Goal: Task Accomplishment & Management: Manage account settings

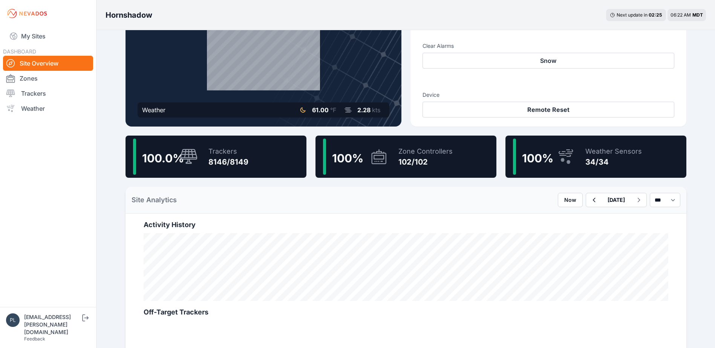
scroll to position [113, 0]
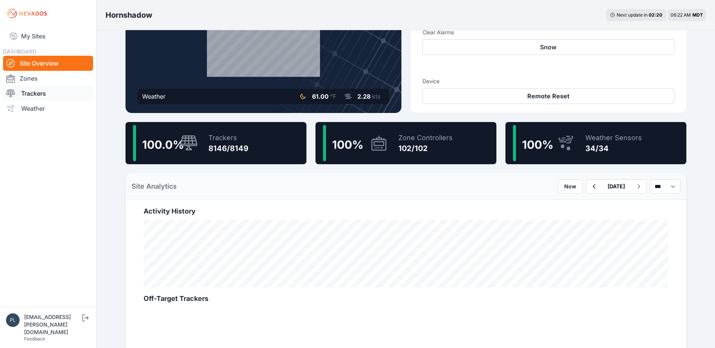
click at [30, 94] on link "Trackers" at bounding box center [48, 93] width 90 height 15
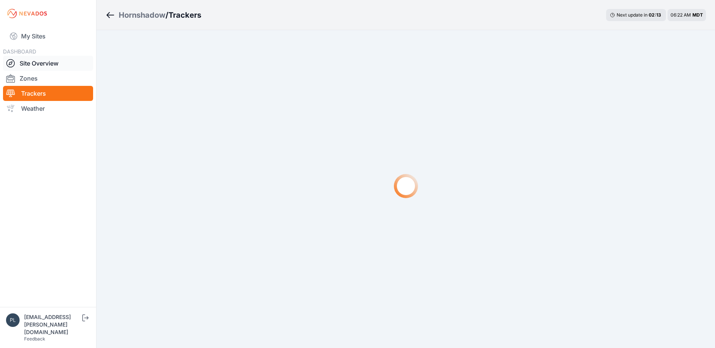
click at [39, 63] on link "Site Overview" at bounding box center [48, 63] width 90 height 15
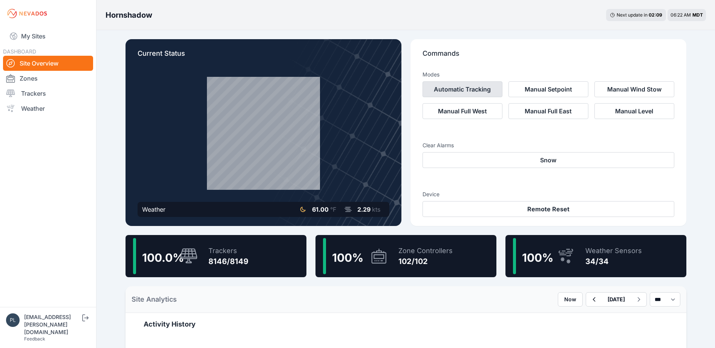
click at [470, 86] on button "Automatic Tracking" at bounding box center [462, 89] width 80 height 16
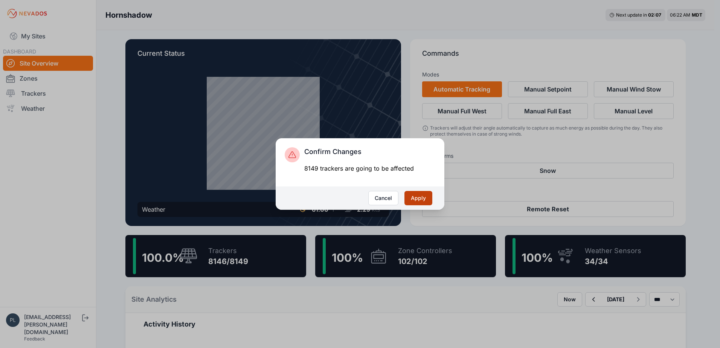
click at [419, 200] on button "Apply" at bounding box center [419, 198] width 28 height 14
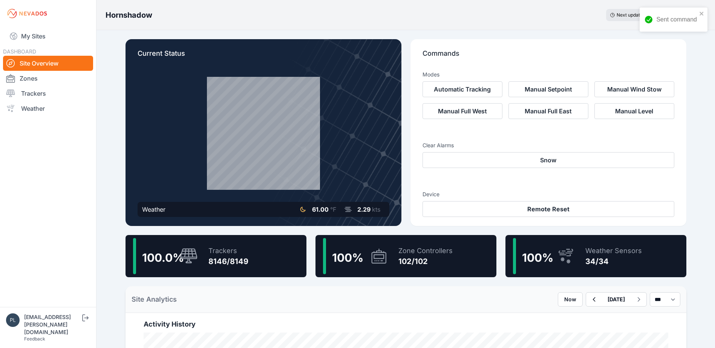
click at [187, 259] on icon at bounding box center [189, 256] width 18 height 16
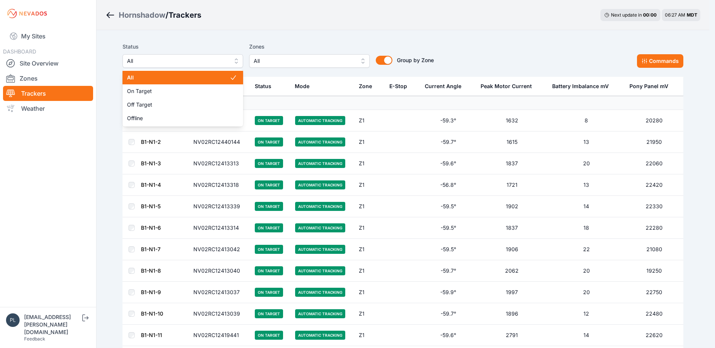
click at [220, 59] on span "All" at bounding box center [177, 61] width 101 height 9
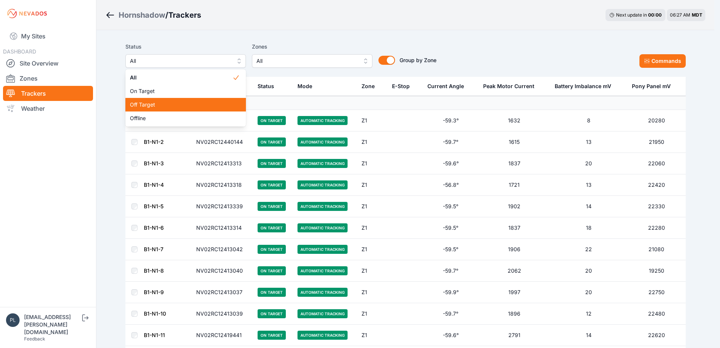
click at [188, 100] on div "Off Target" at bounding box center [185, 105] width 121 height 14
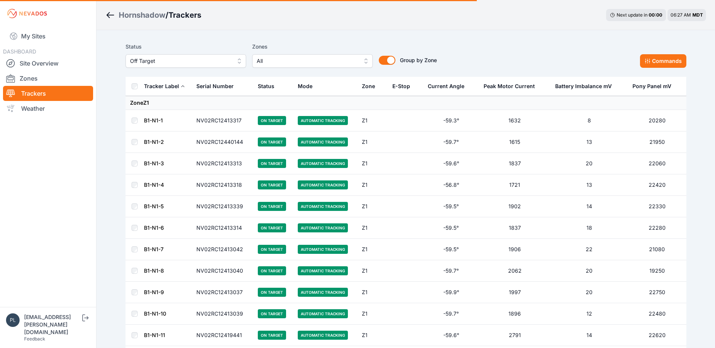
click at [76, 187] on nav "My Sites DASHBOARD Site Overview Zones Trackers Weather" at bounding box center [48, 164] width 96 height 274
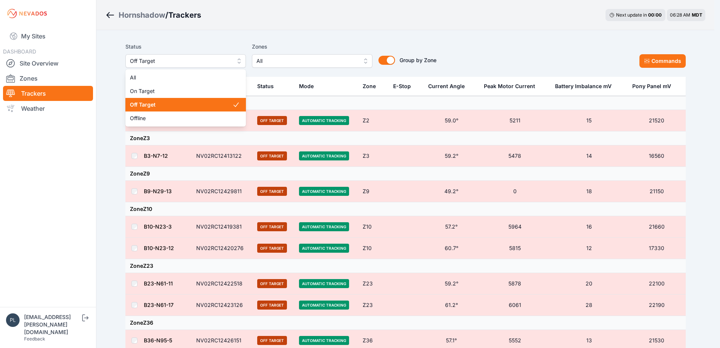
click at [221, 64] on span "Off Target" at bounding box center [180, 61] width 101 height 9
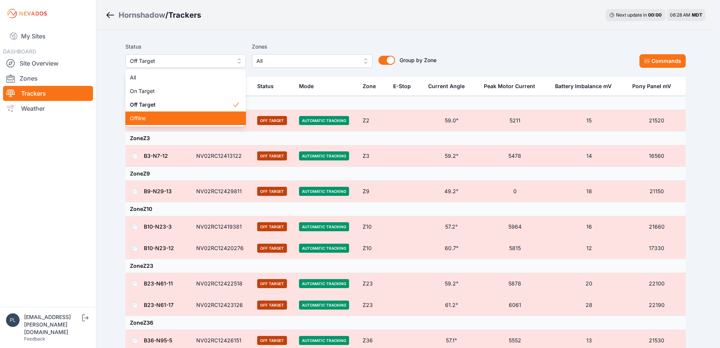
click at [178, 118] on span "Offline" at bounding box center [181, 119] width 102 height 8
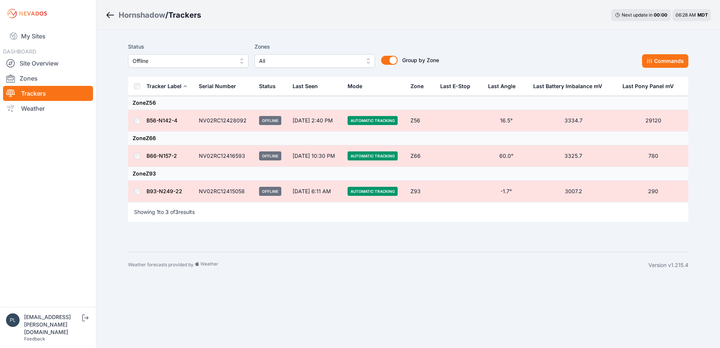
click at [211, 61] on span "Offline" at bounding box center [183, 61] width 101 height 9
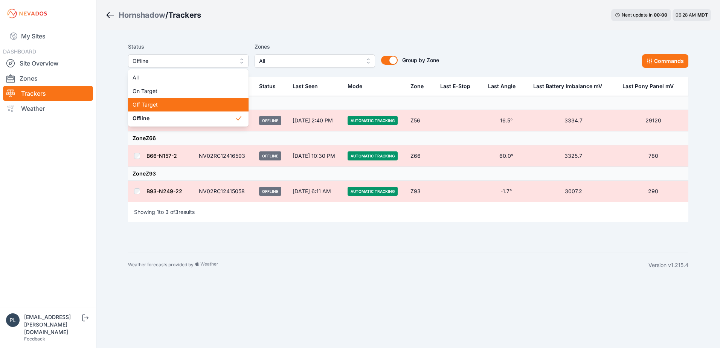
click at [178, 110] on div "Off Target" at bounding box center [188, 105] width 121 height 14
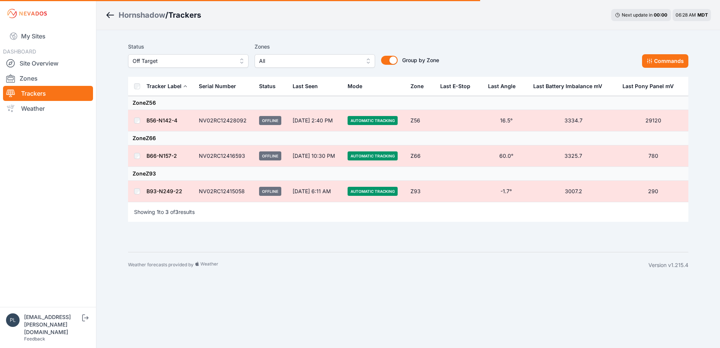
click at [72, 157] on nav "My Sites DASHBOARD Site Overview Zones Trackers Weather" at bounding box center [48, 164] width 96 height 274
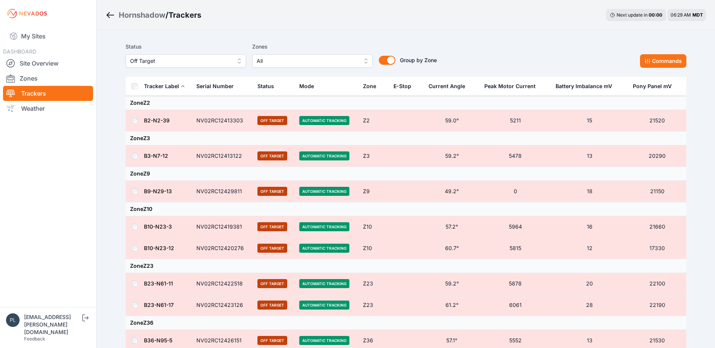
click at [43, 220] on nav "My Sites DASHBOARD Site Overview Zones Trackers Weather" at bounding box center [48, 164] width 96 height 274
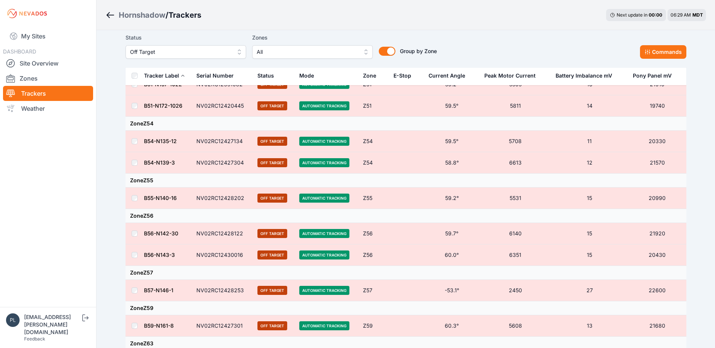
scroll to position [704, 0]
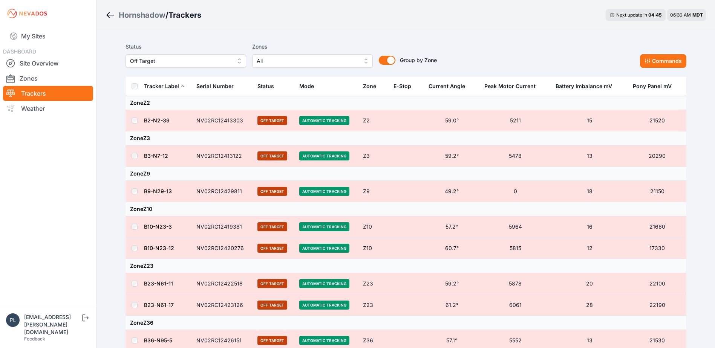
scroll to position [704, 0]
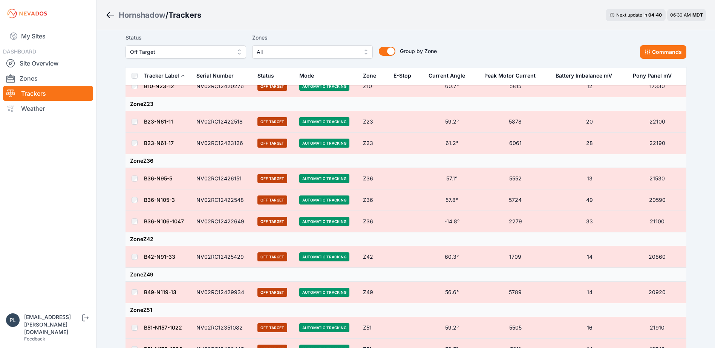
scroll to position [0, 0]
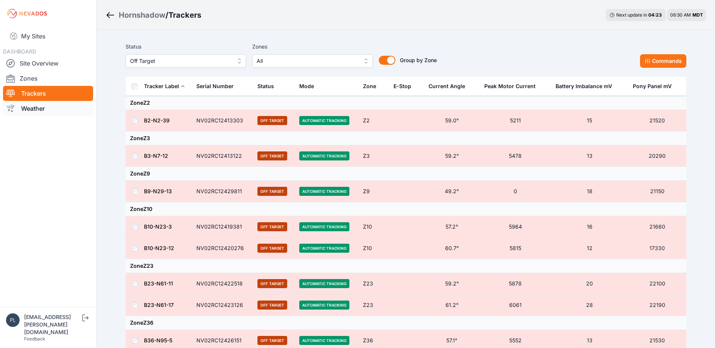
click at [92, 101] on link "Weather" at bounding box center [48, 108] width 90 height 15
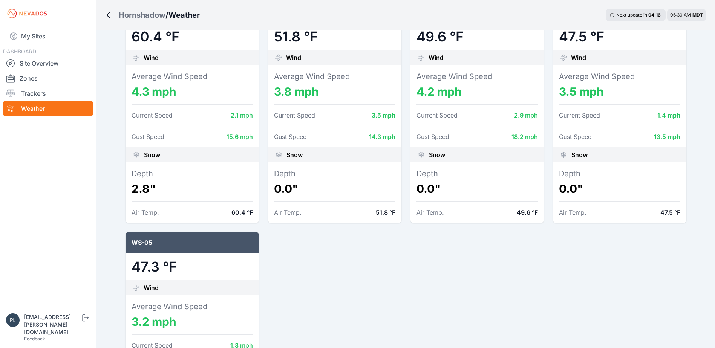
scroll to position [829, 0]
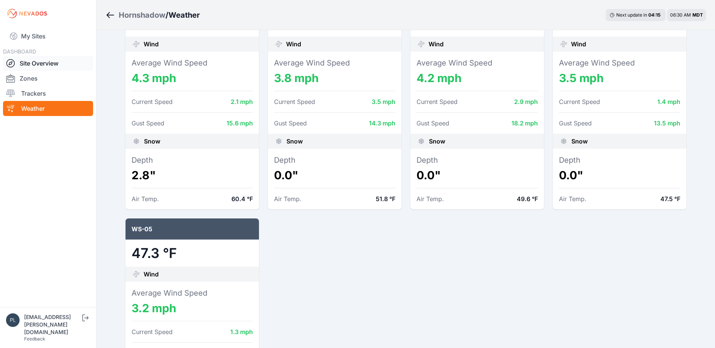
click at [50, 66] on link "Site Overview" at bounding box center [48, 63] width 90 height 15
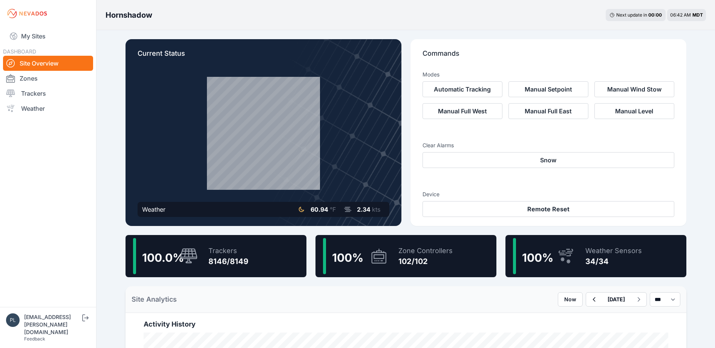
click at [254, 264] on div "100.0 % Trackers 8146/8149" at bounding box center [215, 256] width 181 height 42
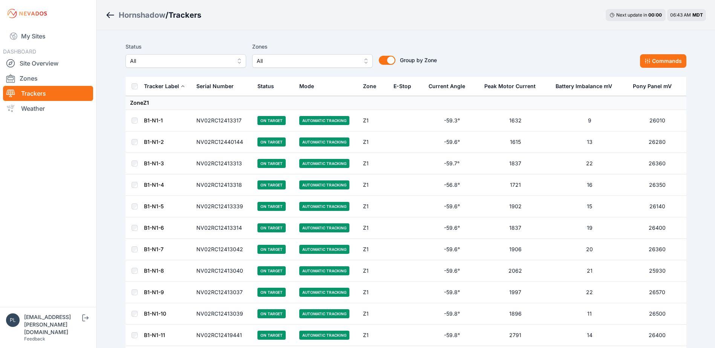
click at [189, 55] on button "All" at bounding box center [185, 61] width 121 height 14
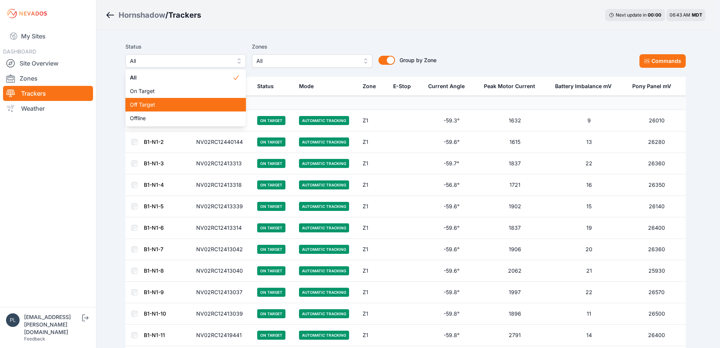
click at [163, 102] on span "Off Target" at bounding box center [181, 105] width 102 height 8
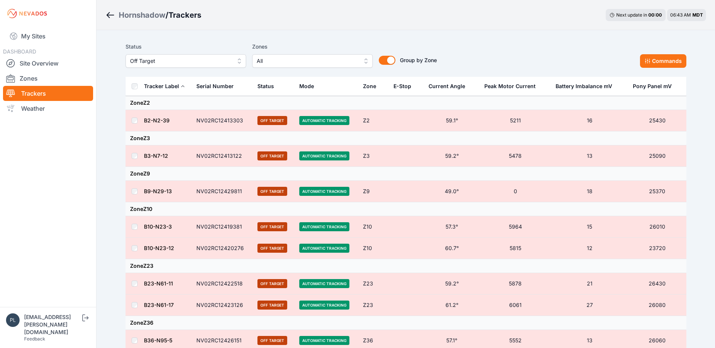
click at [93, 170] on nav "My Sites DASHBOARD Site Overview Zones Trackers Weather" at bounding box center [48, 164] width 96 height 274
click at [45, 159] on nav "My Sites DASHBOARD Site Overview Zones Trackers Weather" at bounding box center [48, 164] width 96 height 274
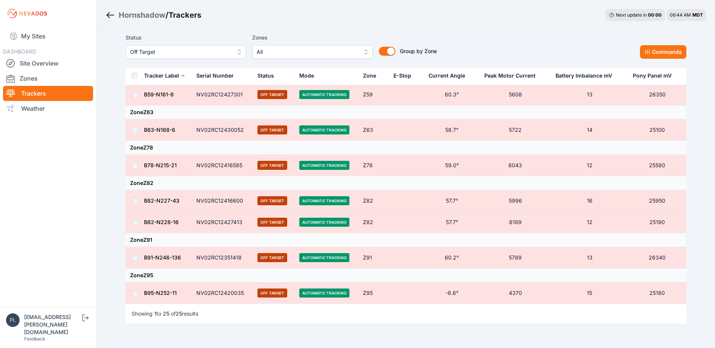
scroll to position [611, 0]
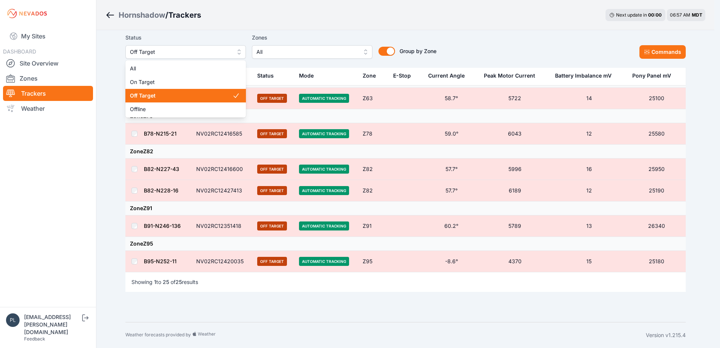
click at [229, 54] on span "Off Target" at bounding box center [180, 51] width 101 height 9
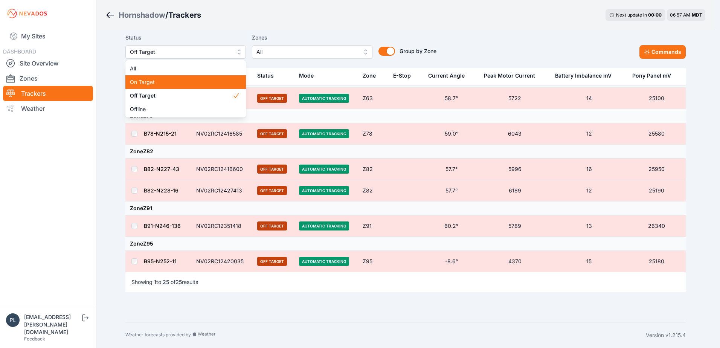
click at [206, 84] on span "On Target" at bounding box center [181, 82] width 102 height 8
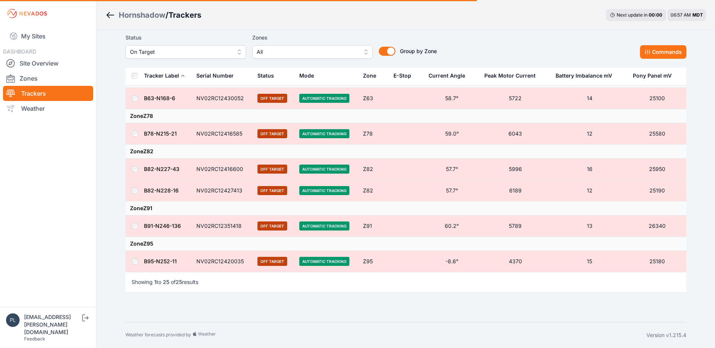
click at [205, 52] on span "On Target" at bounding box center [180, 51] width 101 height 9
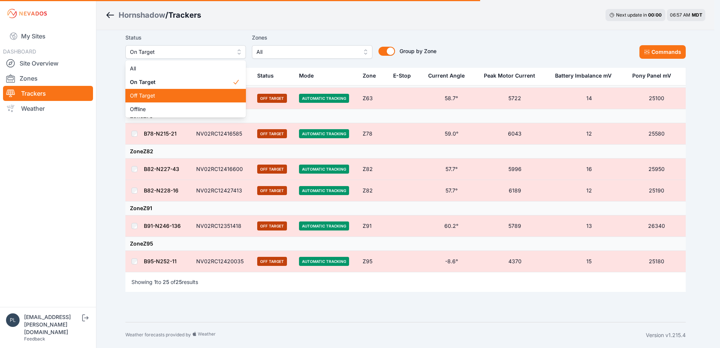
click at [195, 97] on span "Off Target" at bounding box center [181, 96] width 102 height 8
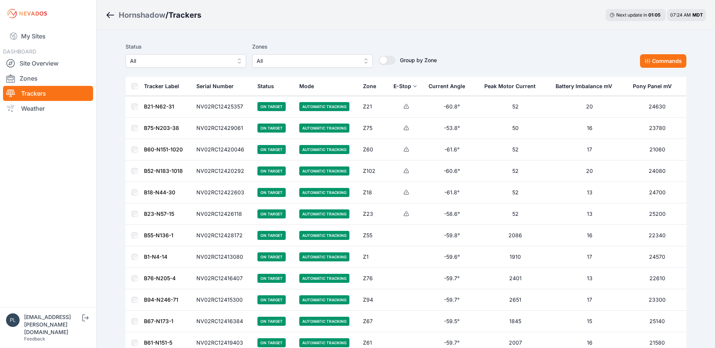
drag, startPoint x: 185, startPoint y: 65, endPoint x: 94, endPoint y: 5, distance: 108.6
click at [185, 65] on span "All" at bounding box center [180, 61] width 101 height 9
click at [193, 64] on span "All" at bounding box center [180, 61] width 101 height 9
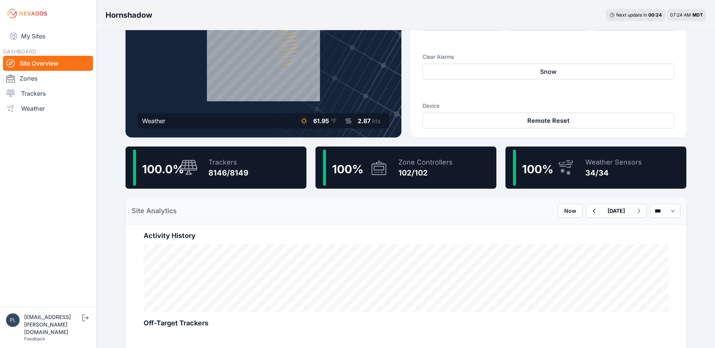
scroll to position [113, 0]
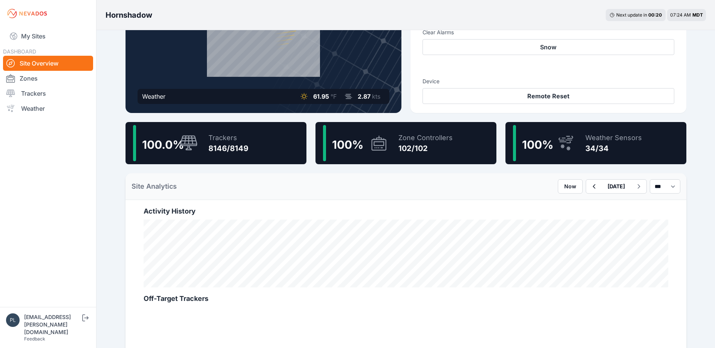
click at [225, 141] on div "Trackers" at bounding box center [228, 138] width 40 height 11
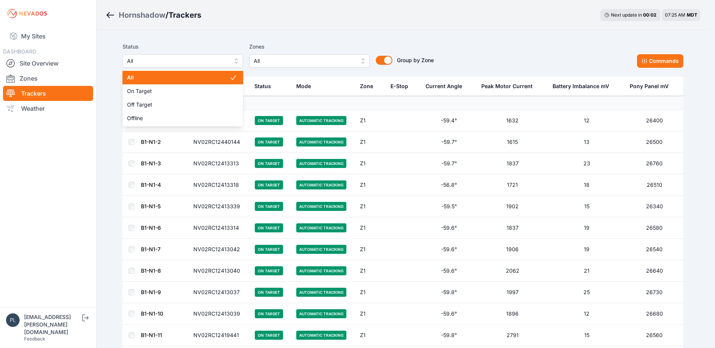
click at [226, 60] on span "All" at bounding box center [177, 61] width 101 height 9
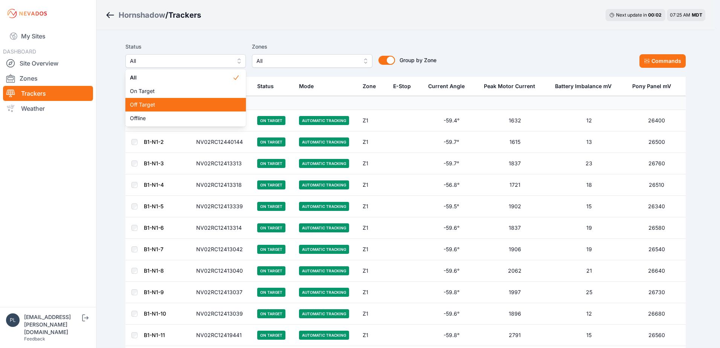
click at [194, 102] on span "Off Target" at bounding box center [181, 105] width 102 height 8
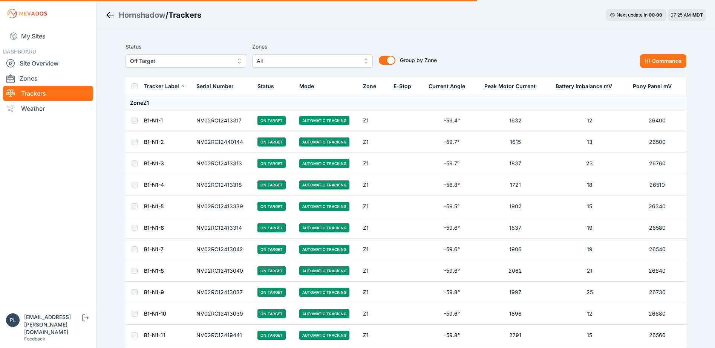
click at [73, 179] on nav "My Sites DASHBOARD Site Overview Zones Trackers Weather" at bounding box center [48, 164] width 96 height 274
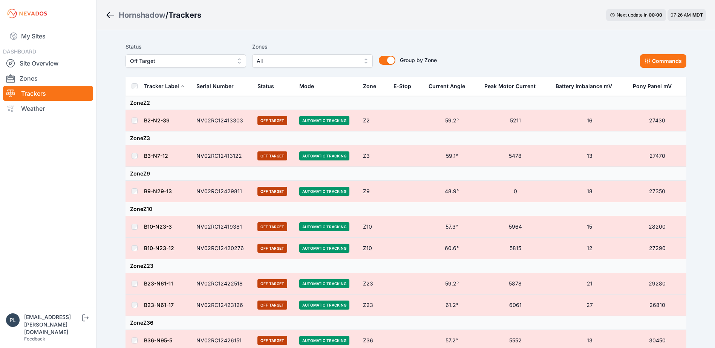
click at [190, 60] on span "Off Target" at bounding box center [180, 61] width 101 height 9
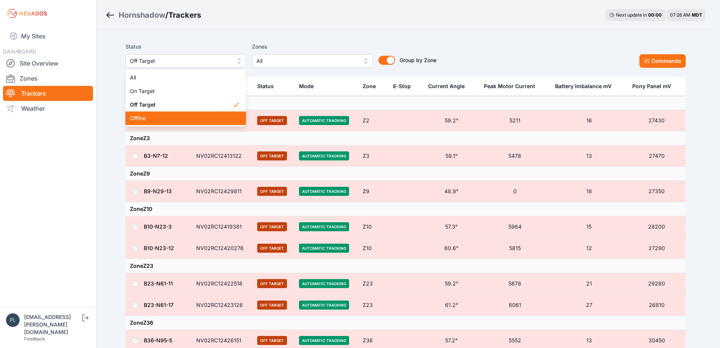
click at [196, 113] on div "Offline" at bounding box center [185, 119] width 121 height 14
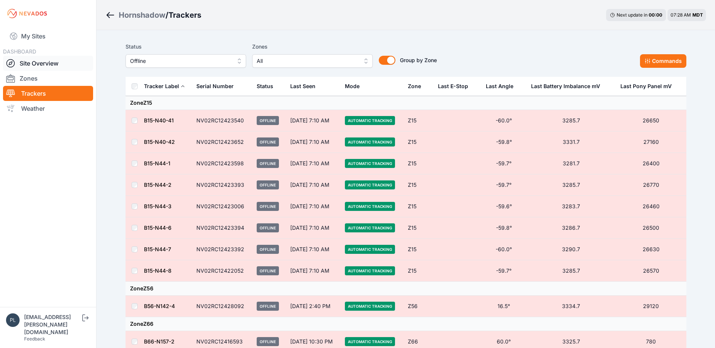
click at [66, 61] on link "Site Overview" at bounding box center [48, 63] width 90 height 15
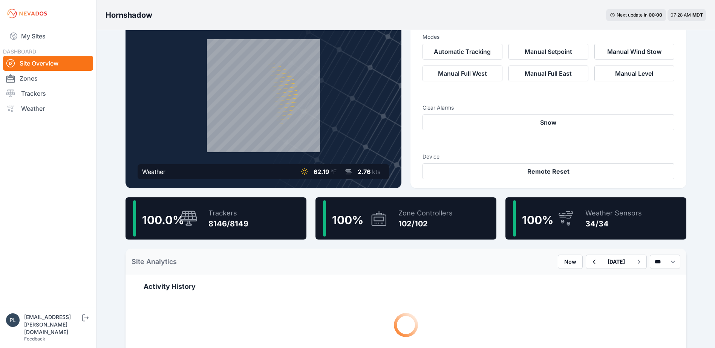
scroll to position [75, 0]
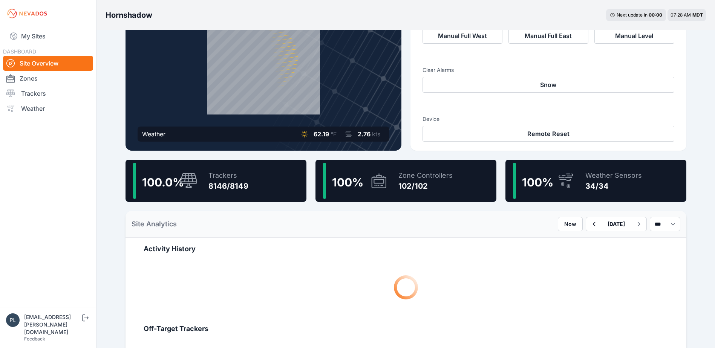
click at [234, 181] on div "8146/8149" at bounding box center [228, 186] width 40 height 11
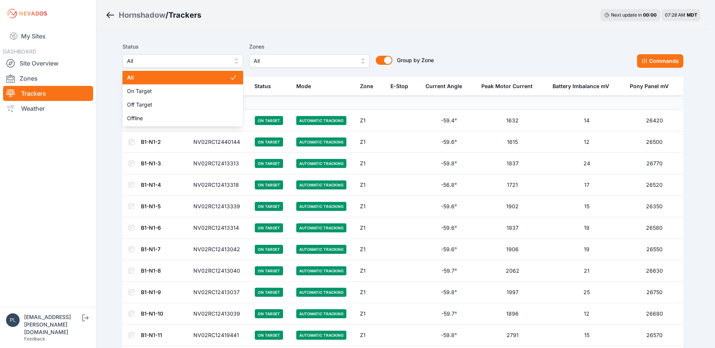
click at [157, 58] on span "All" at bounding box center [177, 61] width 101 height 9
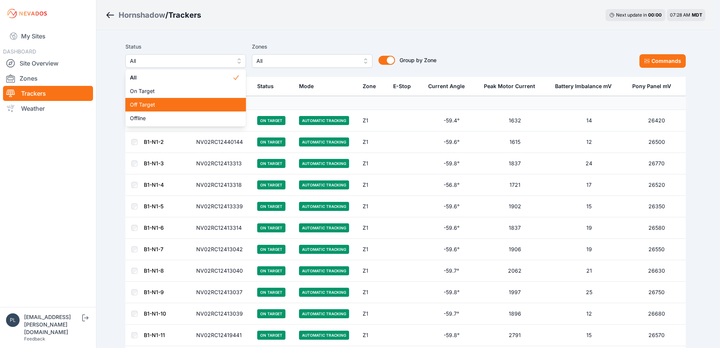
click at [133, 103] on span "Off Target" at bounding box center [181, 105] width 102 height 8
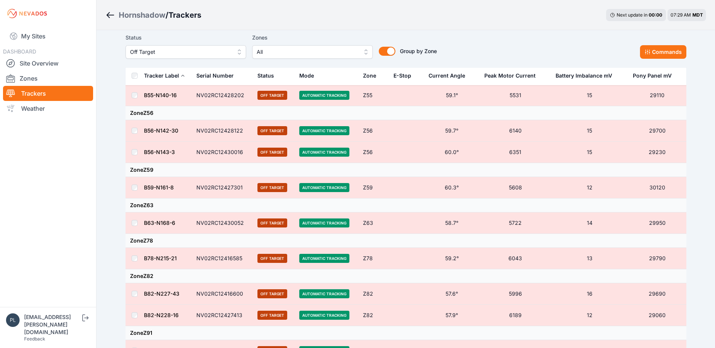
scroll to position [348, 0]
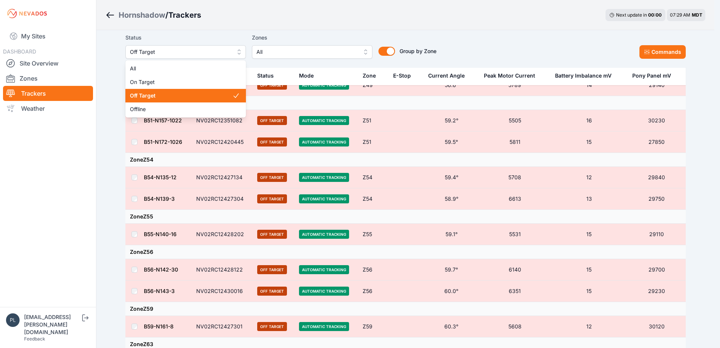
click at [186, 49] on span "Off Target" at bounding box center [180, 51] width 101 height 9
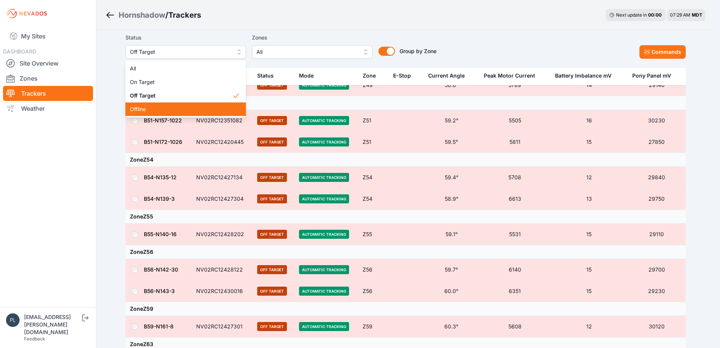
click at [155, 111] on span "Offline" at bounding box center [181, 109] width 102 height 8
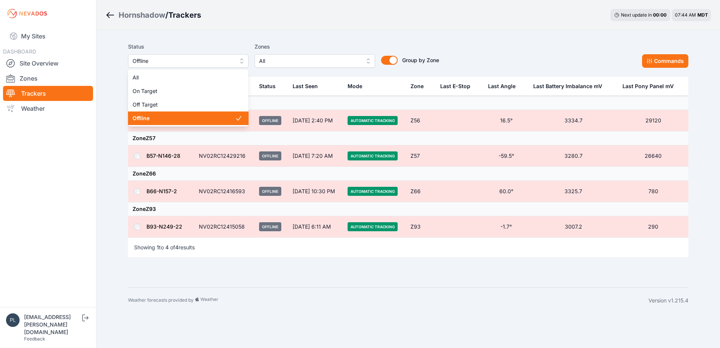
click at [158, 66] on button "Offline" at bounding box center [188, 61] width 121 height 14
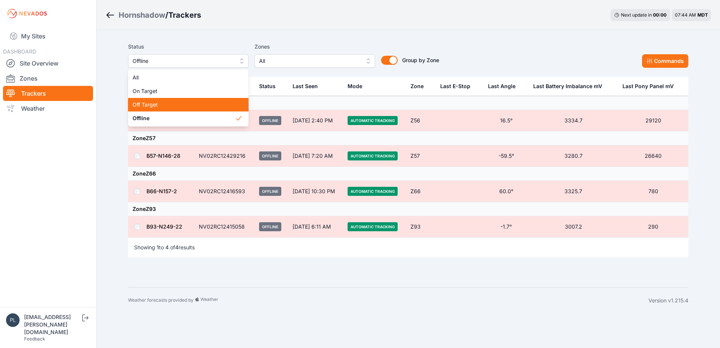
click at [163, 110] on div "Off Target" at bounding box center [188, 105] width 121 height 14
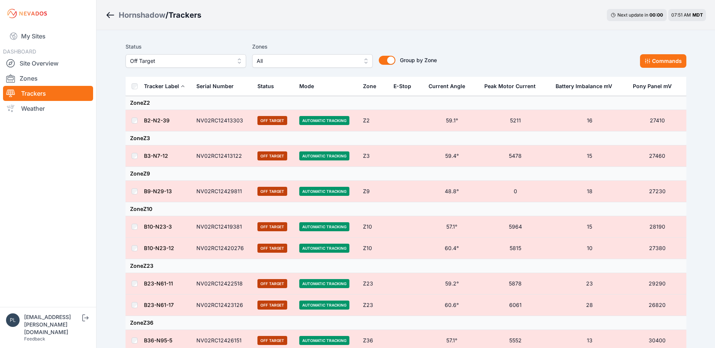
click at [95, 163] on nav "My Sites DASHBOARD Site Overview Zones Trackers Weather" at bounding box center [48, 164] width 96 height 274
click at [68, 206] on nav "My Sites DASHBOARD Site Overview Zones Trackers Weather" at bounding box center [48, 164] width 96 height 274
click at [43, 63] on link "Site Overview" at bounding box center [48, 63] width 90 height 15
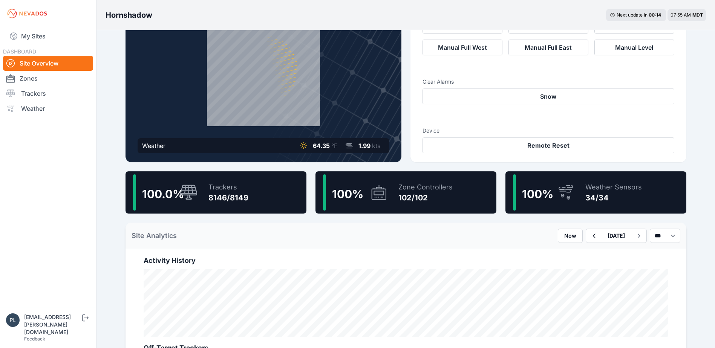
scroll to position [38, 0]
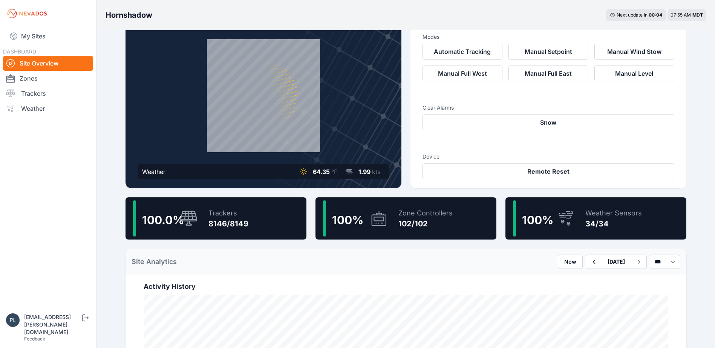
click at [81, 222] on nav "My Sites DASHBOARD Site Overview Zones Trackers Weather" at bounding box center [48, 164] width 96 height 274
drag, startPoint x: 460, startPoint y: 131, endPoint x: 493, endPoint y: 136, distance: 33.9
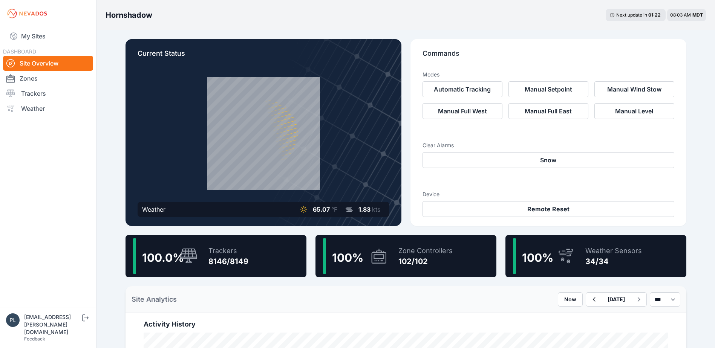
click at [37, 188] on nav "My Sites DASHBOARD Site Overview Zones Trackers Weather" at bounding box center [48, 164] width 96 height 274
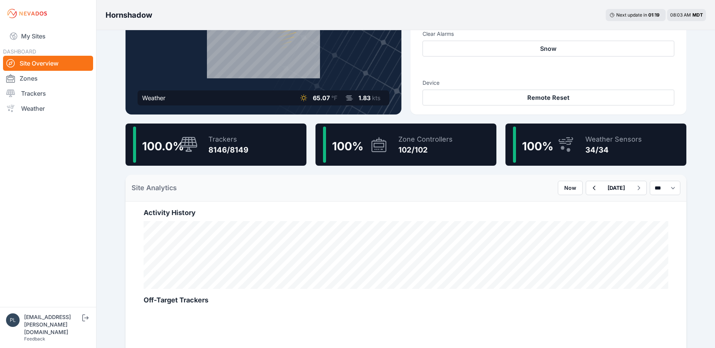
scroll to position [113, 0]
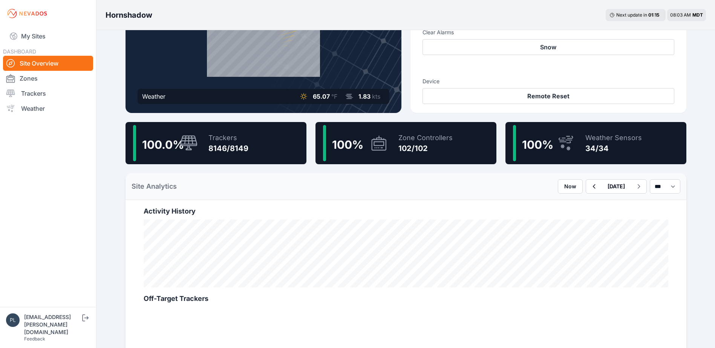
click at [25, 189] on nav "My Sites DASHBOARD Site Overview Zones Trackers Weather" at bounding box center [48, 164] width 96 height 274
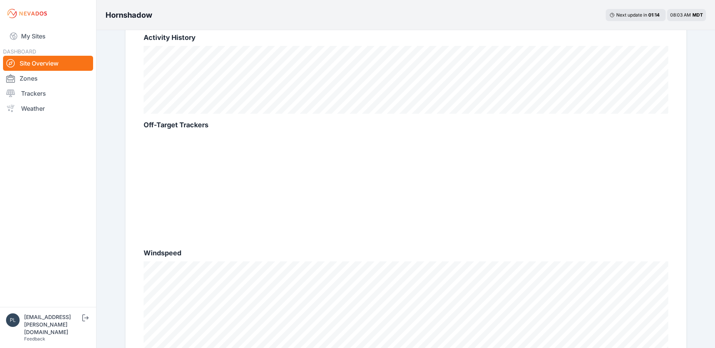
scroll to position [301, 0]
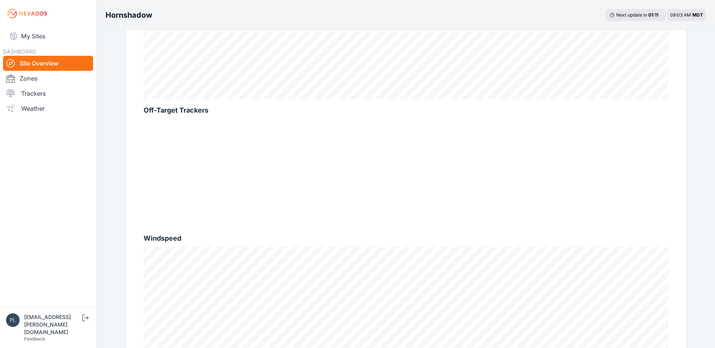
click at [60, 163] on nav "My Sites DASHBOARD Site Overview Zones Trackers Weather" at bounding box center [48, 164] width 96 height 274
click at [62, 220] on nav "My Sites DASHBOARD Site Overview Zones Trackers Weather" at bounding box center [48, 164] width 96 height 274
click at [41, 76] on link "Zones" at bounding box center [48, 78] width 90 height 15
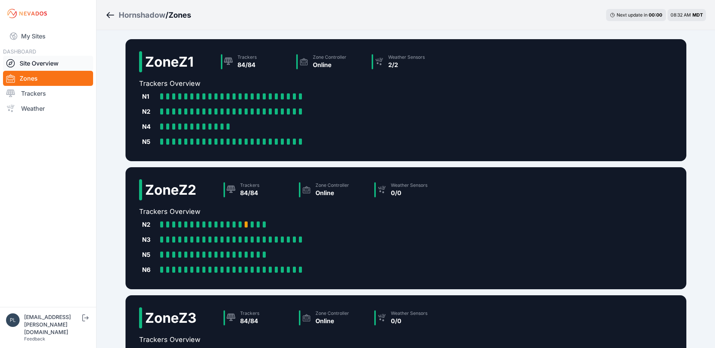
click at [49, 58] on link "Site Overview" at bounding box center [48, 63] width 90 height 15
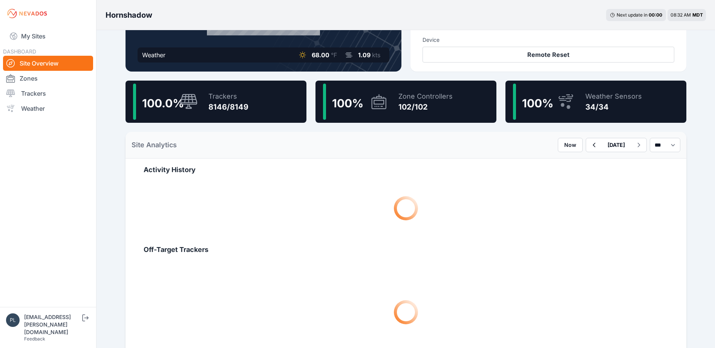
scroll to position [188, 0]
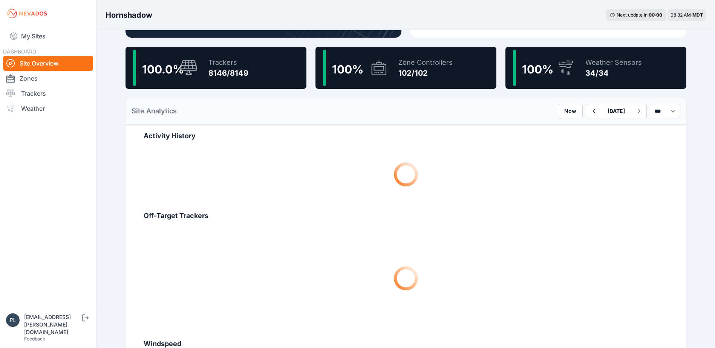
click at [244, 73] on div "8146/8149" at bounding box center [228, 73] width 40 height 11
